Goal: Entertainment & Leisure: Consume media (video, audio)

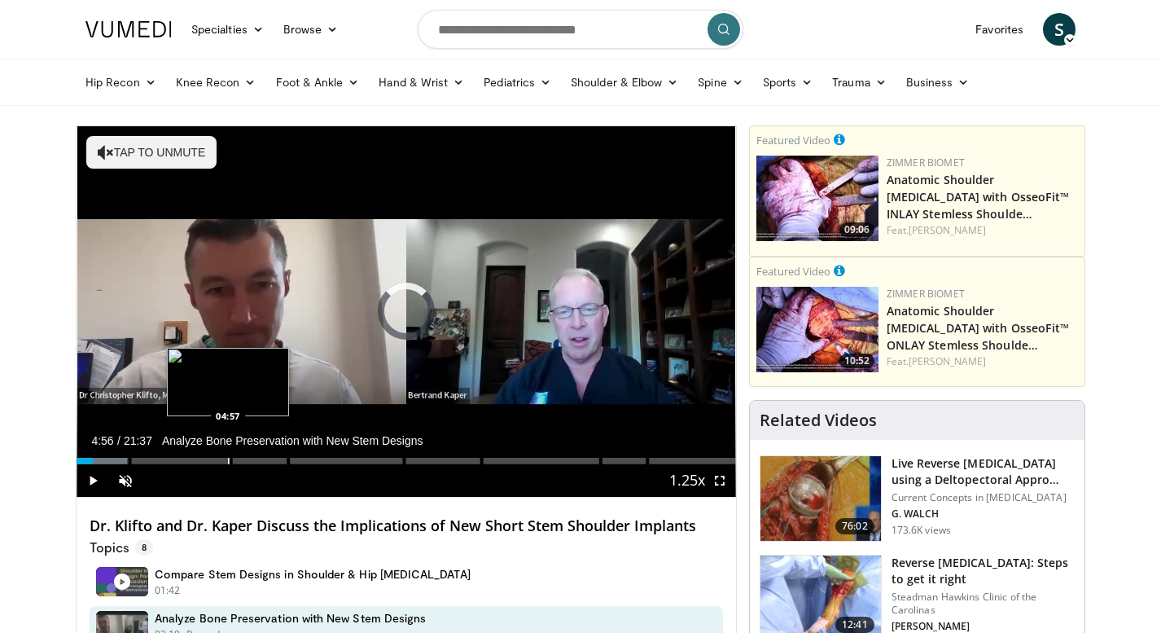
click at [228, 459] on div "Progress Bar" at bounding box center [229, 461] width 2 height 7
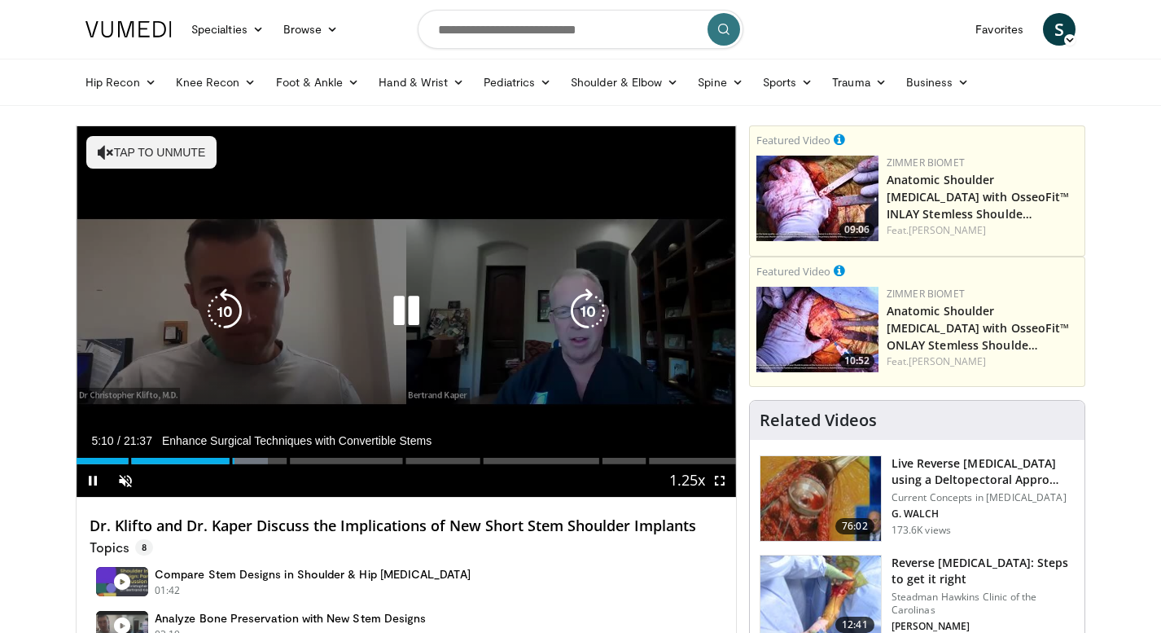
click at [411, 305] on icon "Video Player" at bounding box center [406, 311] width 46 height 46
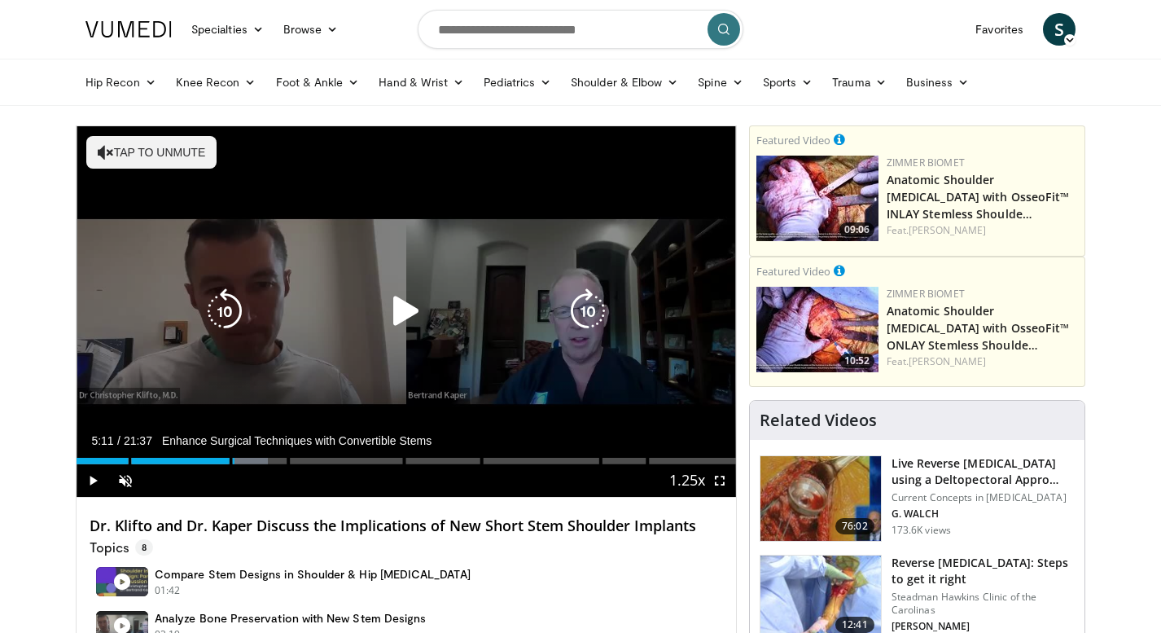
click at [113, 151] on button "Tap to unmute" at bounding box center [151, 152] width 130 height 33
